Goal: Task Accomplishment & Management: Complete application form

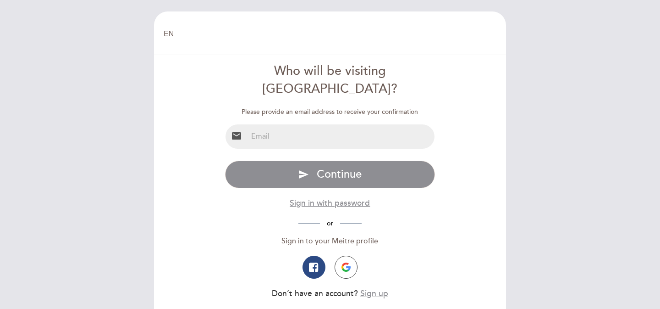
click at [294, 124] on input "email" at bounding box center [342, 136] width 188 height 24
type input "[PERSON_NAME][EMAIL_ADDRESS][DOMAIN_NAME]"
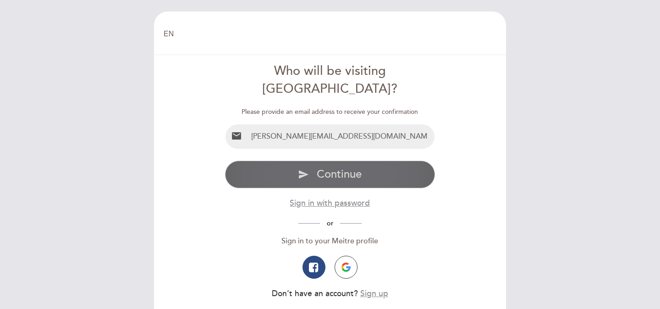
click at [346, 167] on span "Continue" at bounding box center [339, 173] width 45 height 13
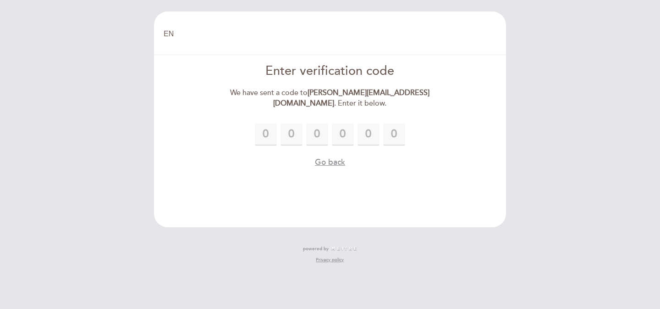
type input "8"
type input "0"
type input "4"
type input "5"
type input "7"
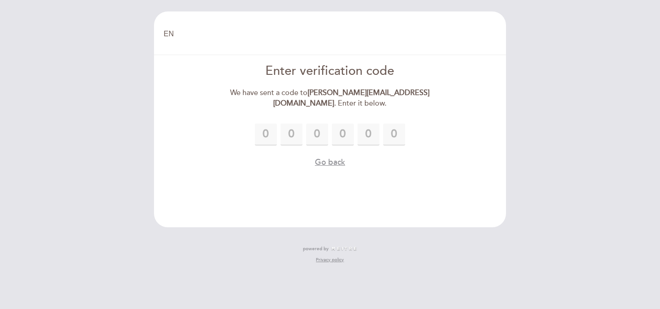
type input "4"
click at [382, 132] on div "8 0 4 5 7 4" at bounding box center [330, 134] width 210 height 22
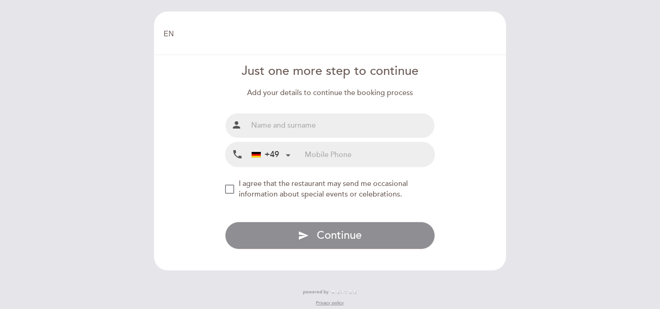
click at [287, 130] on input "text" at bounding box center [342, 125] width 188 height 24
click at [495, 137] on form "Just one more step to continue Add your details to continue the booking process…" at bounding box center [329, 155] width 339 height 187
drag, startPoint x: 333, startPoint y: 132, endPoint x: 149, endPoint y: 135, distance: 183.9
click at [149, 135] on div "EN ES PT Welcome Welcome, Change user Book a table Enter verification code We h…" at bounding box center [330, 163] width 366 height 304
type input "[PERSON_NAME]"
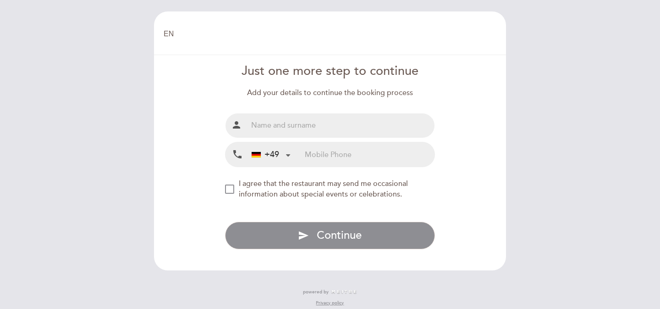
paste input "804574"
type input "804574"
click at [266, 125] on input "804574" at bounding box center [342, 125] width 188 height 24
type input "[PERSON_NAME]"
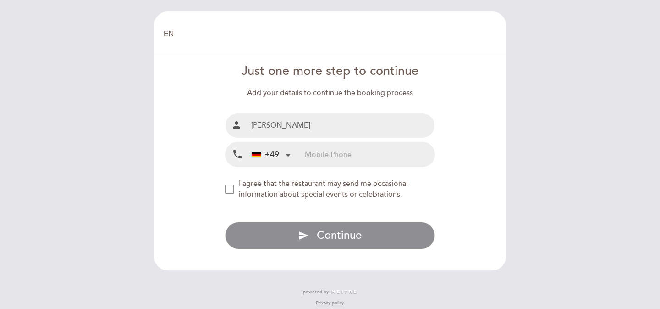
click at [316, 160] on input "tel" at bounding box center [370, 154] width 130 height 24
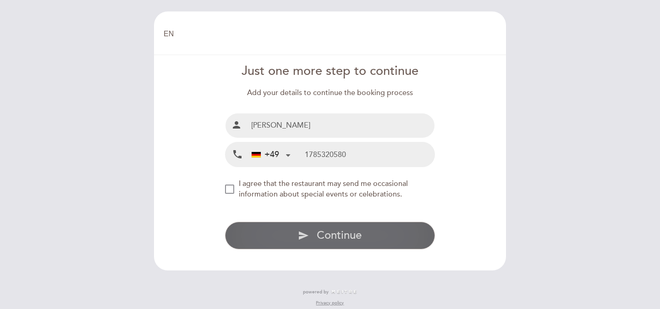
type input "1785320580"
click at [321, 237] on span "Continue" at bounding box center [339, 234] width 45 height 13
